Goal: Transaction & Acquisition: Purchase product/service

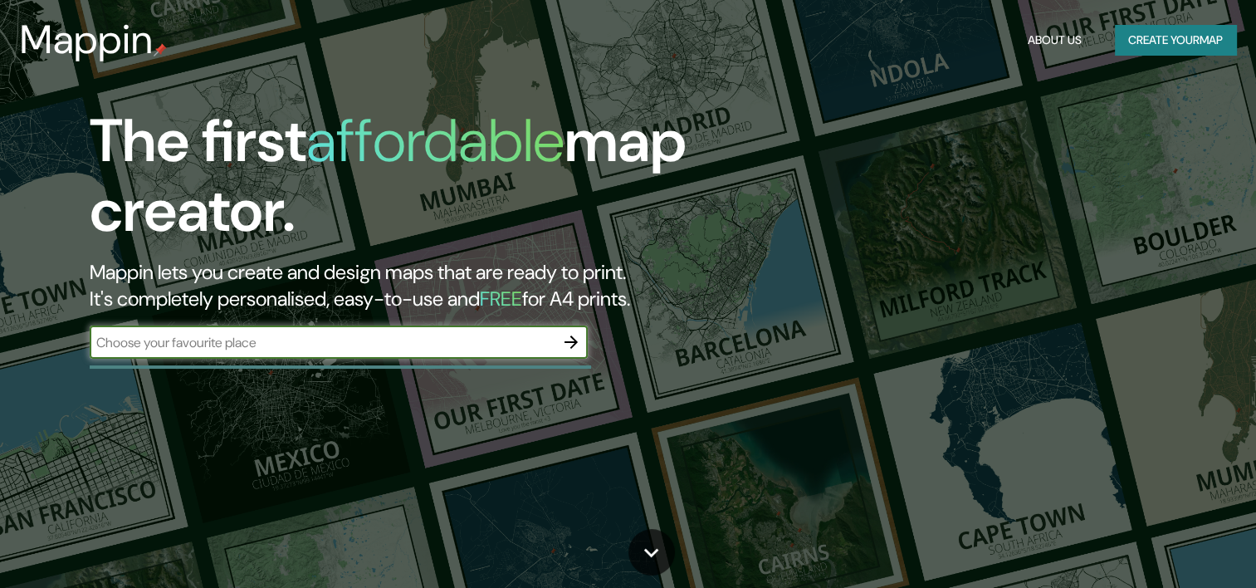
click at [311, 342] on input "text" at bounding box center [322, 342] width 465 height 19
type input "[GEOGRAPHIC_DATA]"
click at [574, 337] on icon "button" at bounding box center [571, 342] width 20 height 20
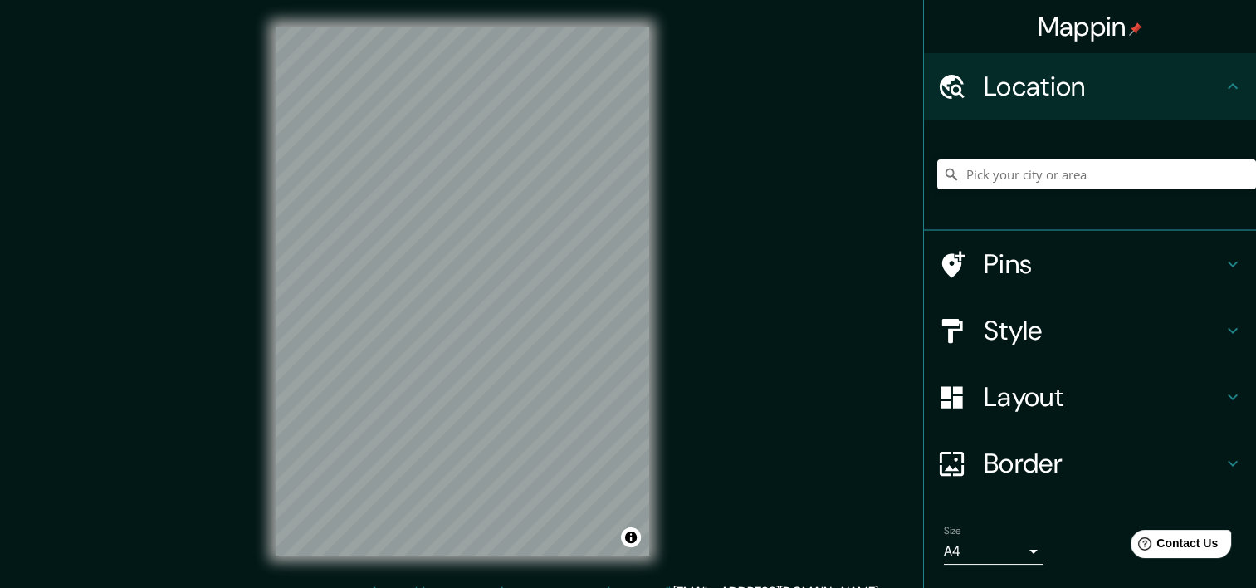
click at [998, 295] on div "Mappin Location Pins Style Layout Border Choose a border. Hint : you can make l…" at bounding box center [628, 304] width 1256 height 608
click at [827, 320] on div "Mappin Location Pins Style Layout Border Choose a border. Hint : you can make l…" at bounding box center [628, 304] width 1256 height 608
click at [1061, 166] on input "Pick your city or area" at bounding box center [1096, 174] width 319 height 30
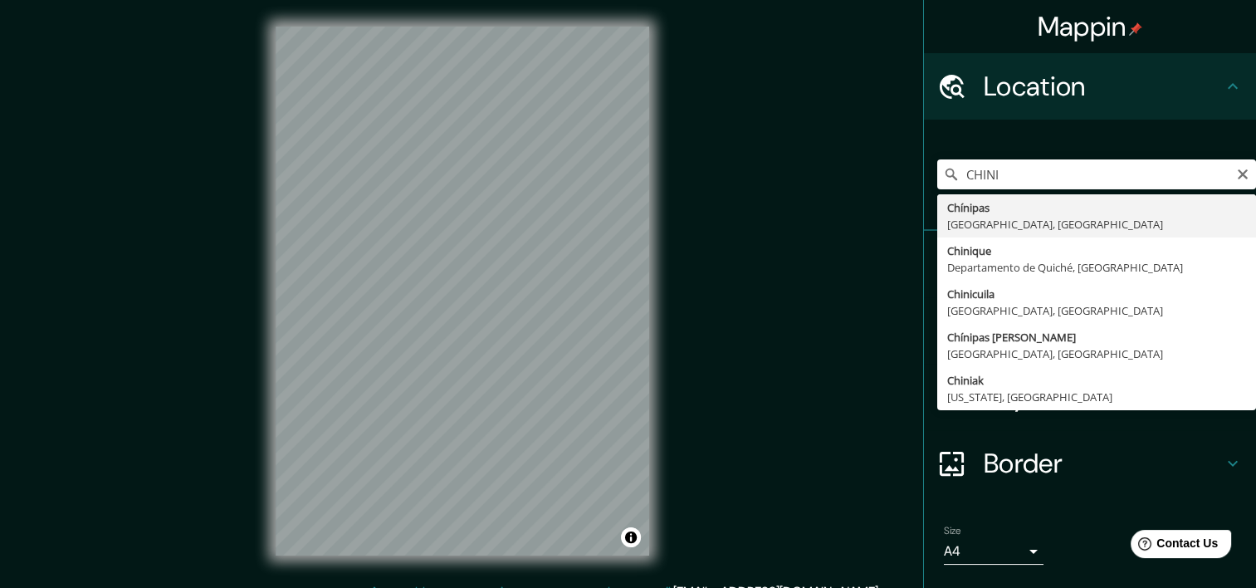
type input "Chínipas, [GEOGRAPHIC_DATA], [GEOGRAPHIC_DATA]"
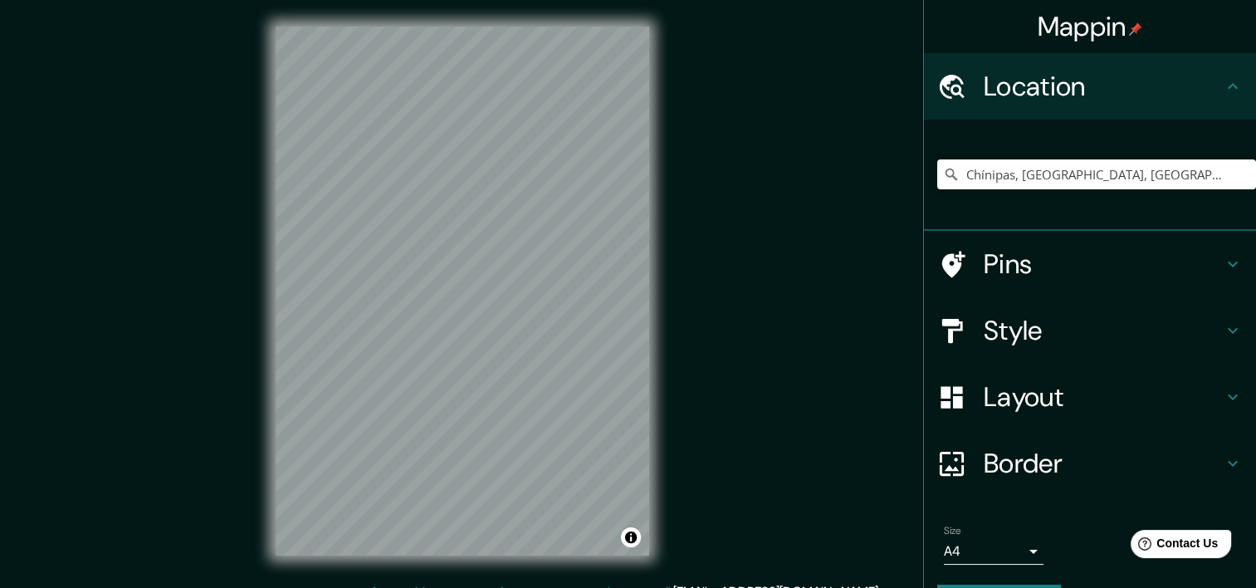
click at [1035, 339] on h4 "Style" at bounding box center [1102, 330] width 239 height 33
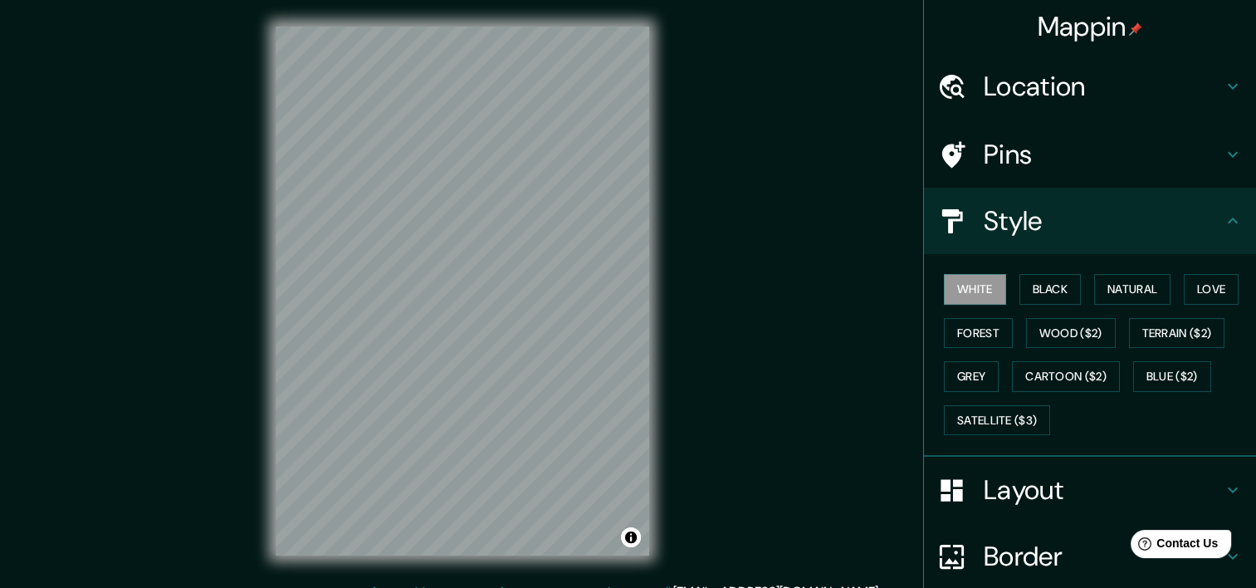
click at [1009, 550] on h4 "Border" at bounding box center [1102, 555] width 239 height 33
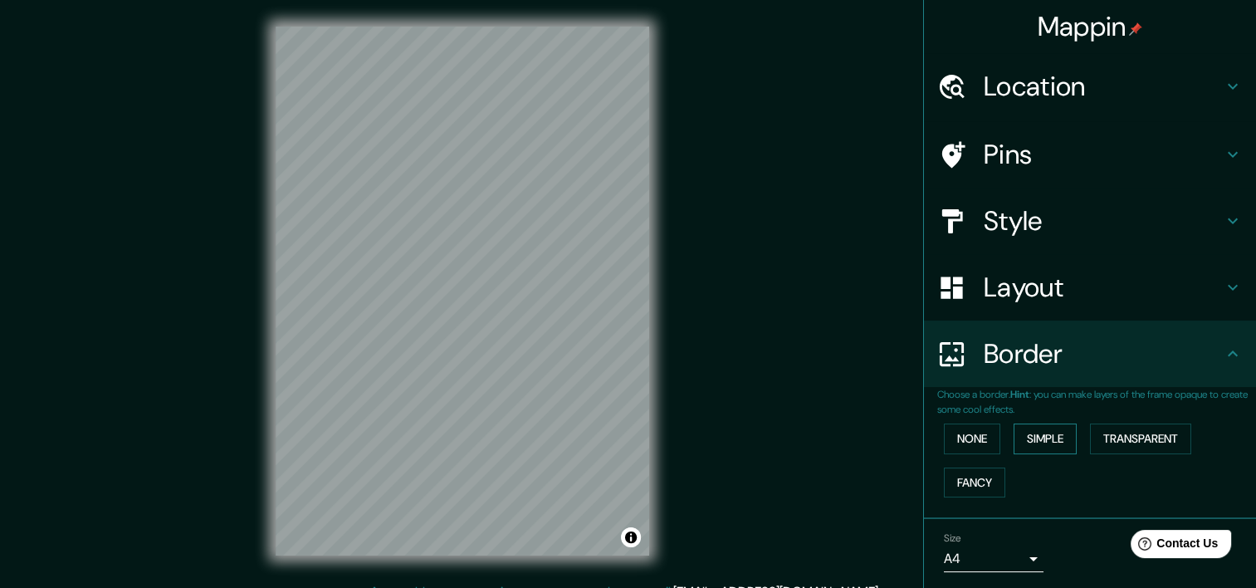
click at [1022, 434] on button "Simple" at bounding box center [1044, 438] width 63 height 31
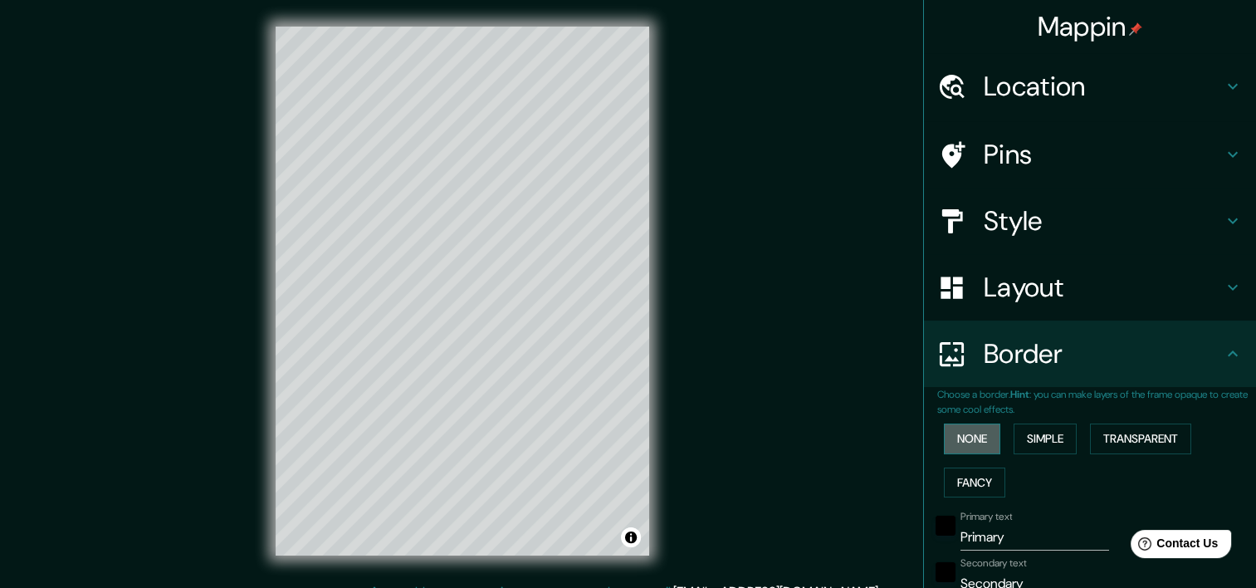
click at [969, 437] on button "None" at bounding box center [972, 438] width 56 height 31
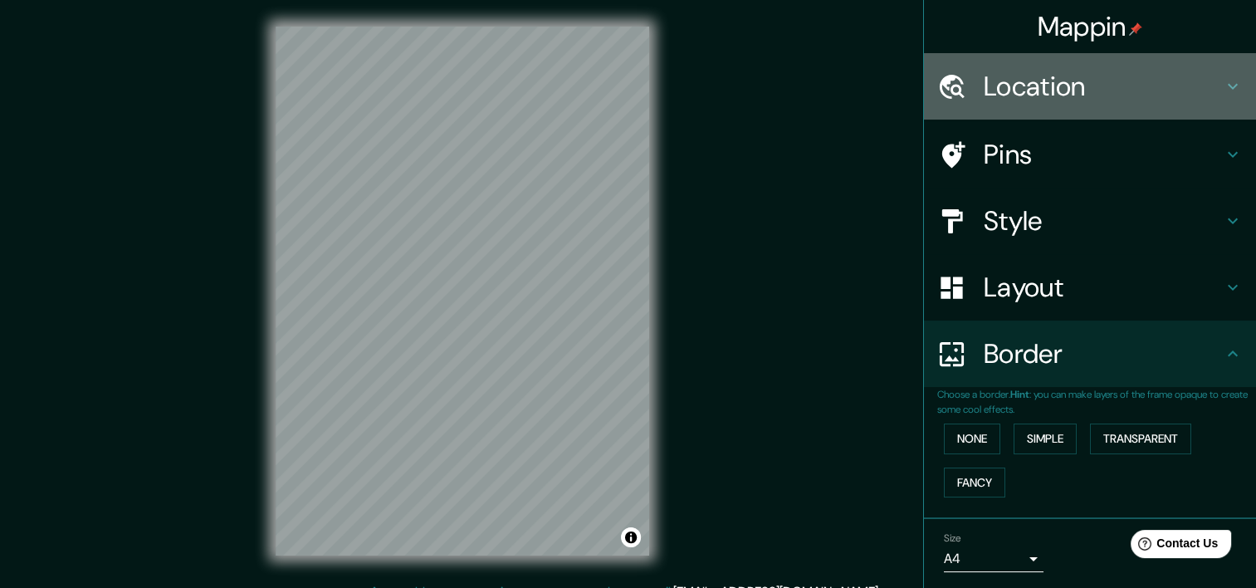
click at [1014, 85] on h4 "Location" at bounding box center [1102, 86] width 239 height 33
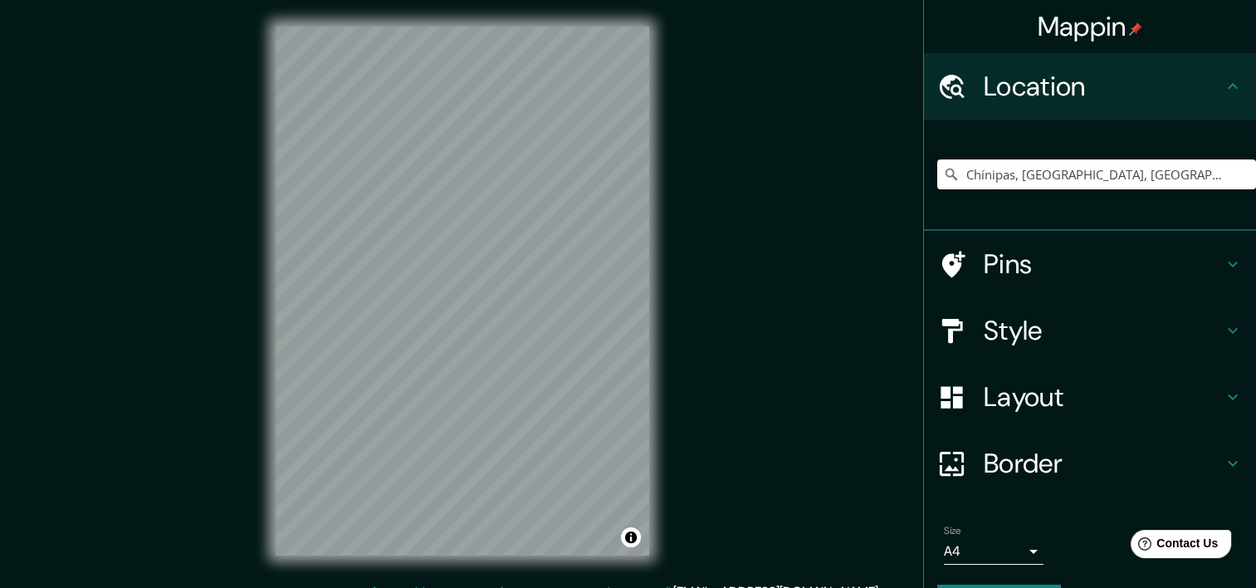
click at [990, 266] on h4 "Pins" at bounding box center [1102, 263] width 239 height 33
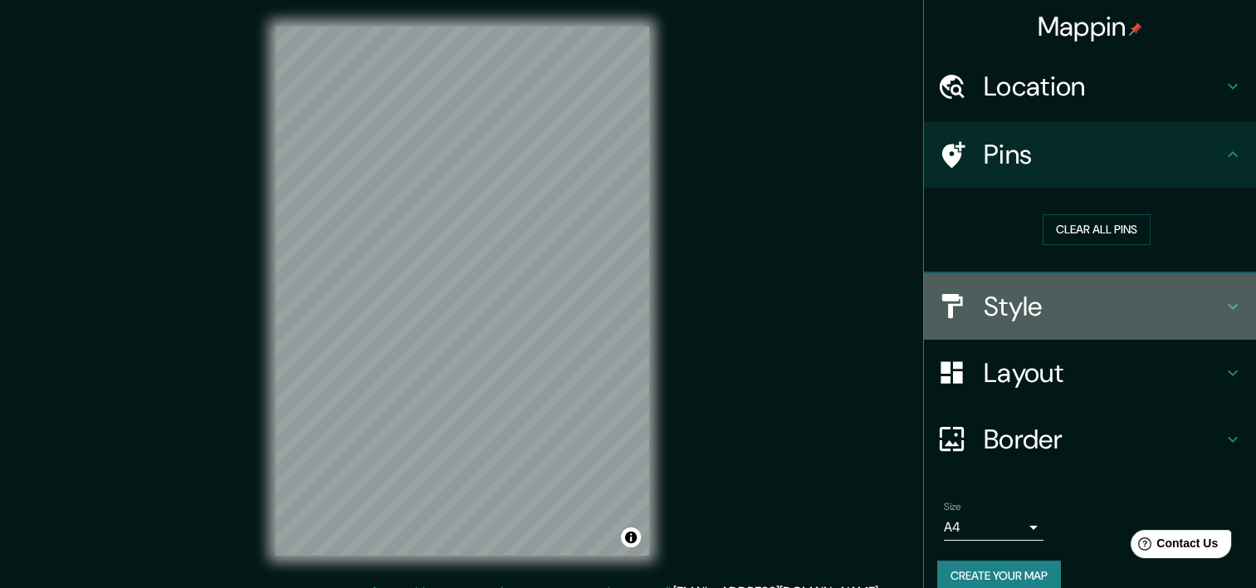
click at [996, 324] on div "Style" at bounding box center [1090, 306] width 332 height 66
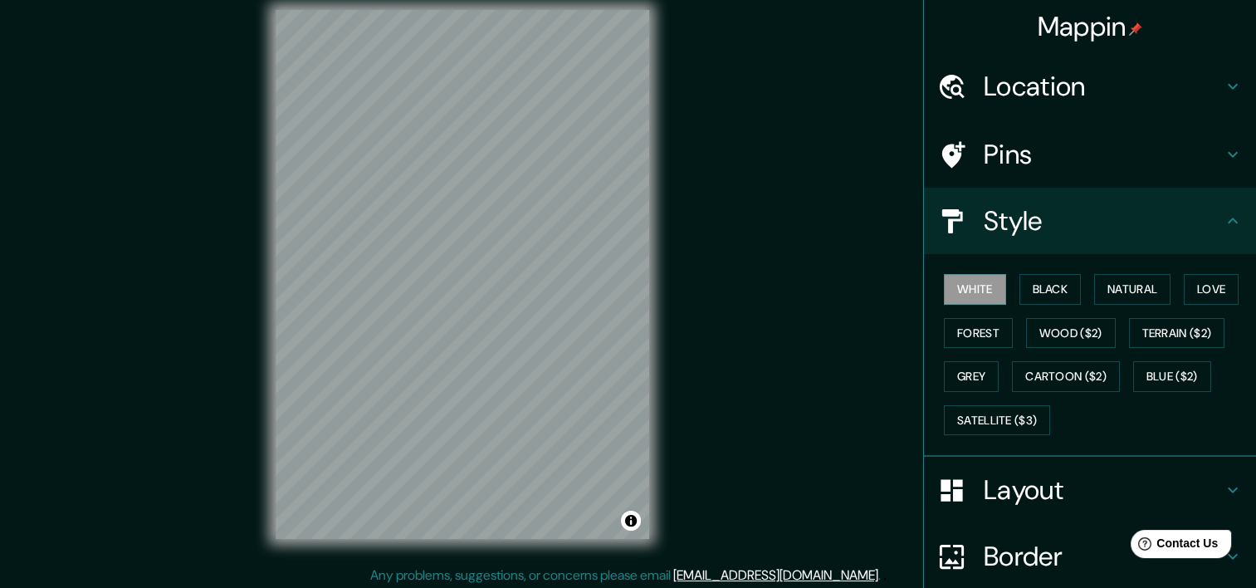
scroll to position [21, 0]
